Goal: Obtain resource: Download file/media

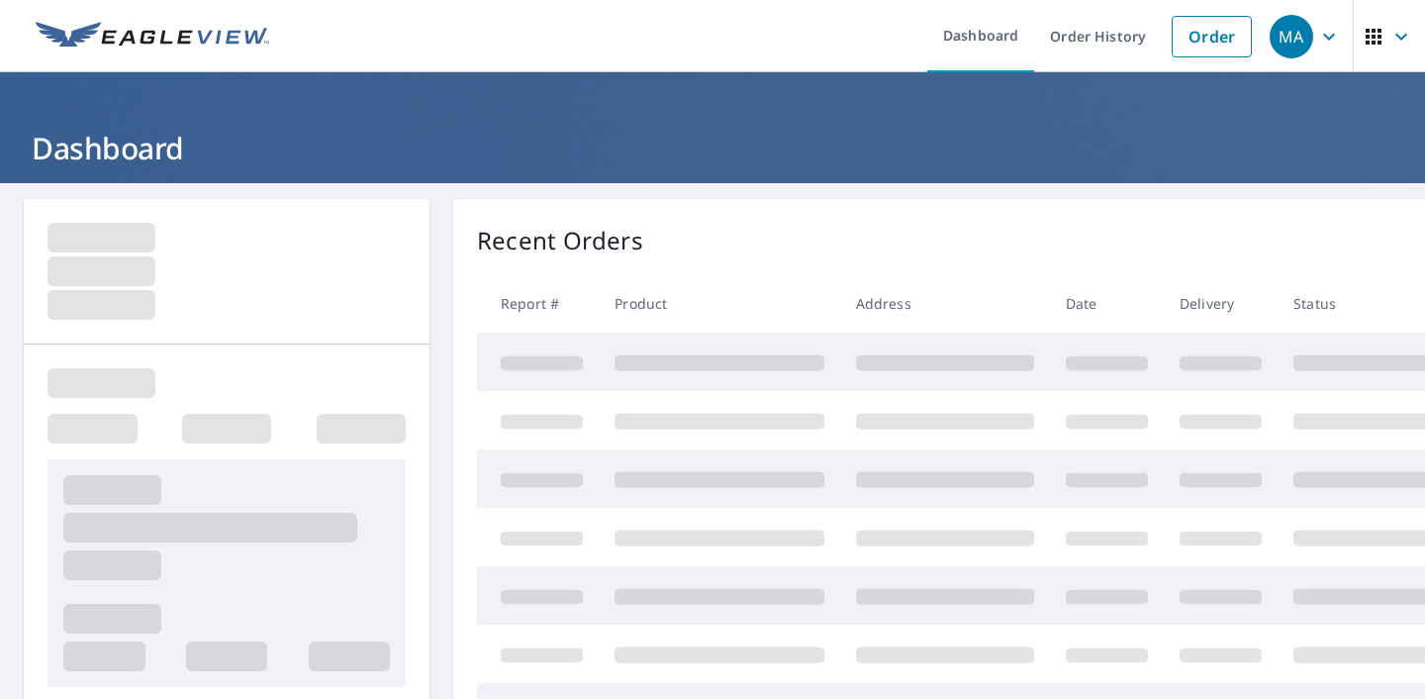
click at [1198, 46] on link "Order" at bounding box center [1211, 37] width 80 height 42
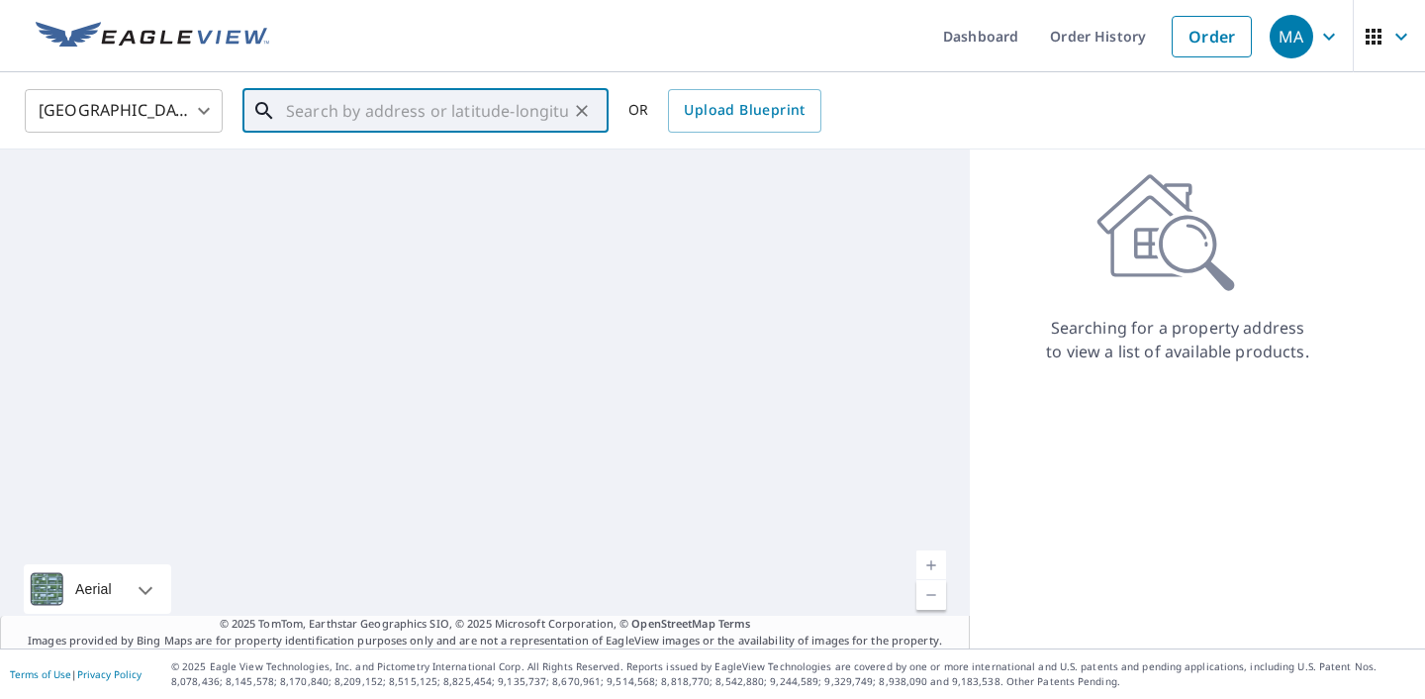
click at [343, 131] on input "text" at bounding box center [427, 110] width 282 height 55
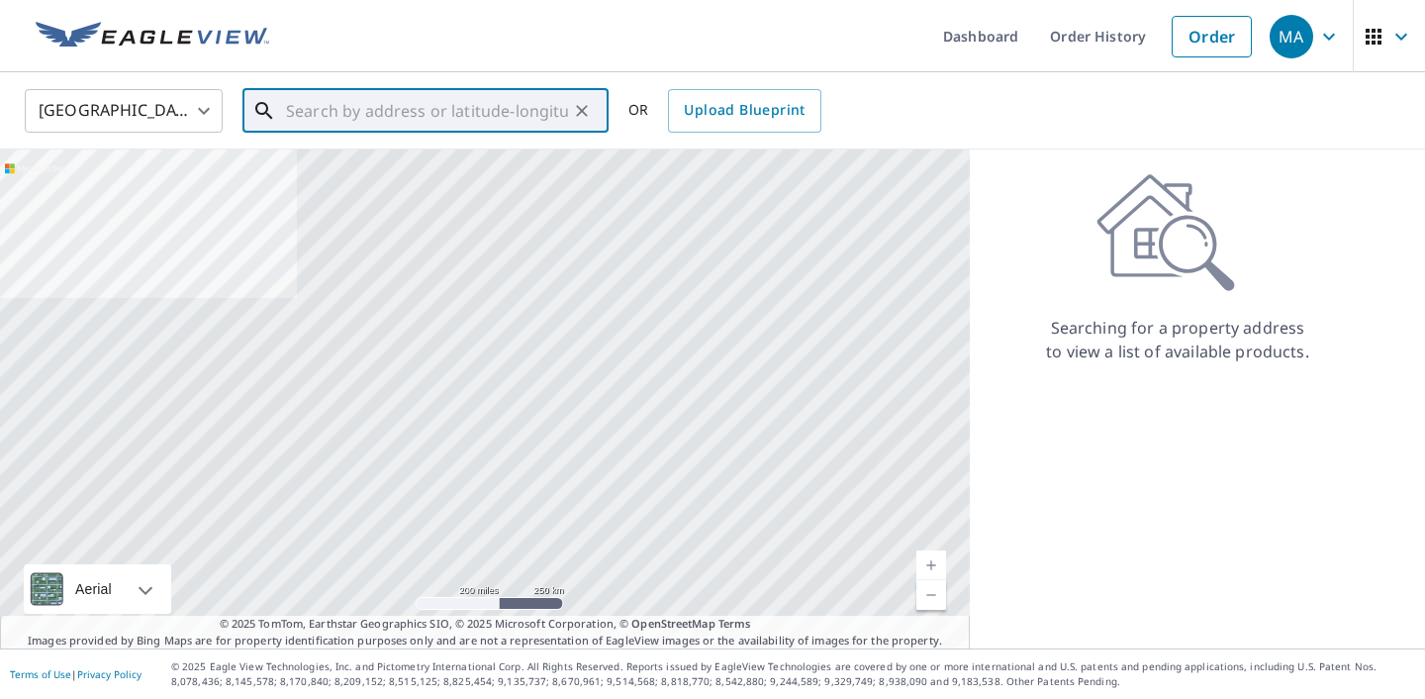
paste input "[STREET_ADDRESS][PERSON_NAME]"
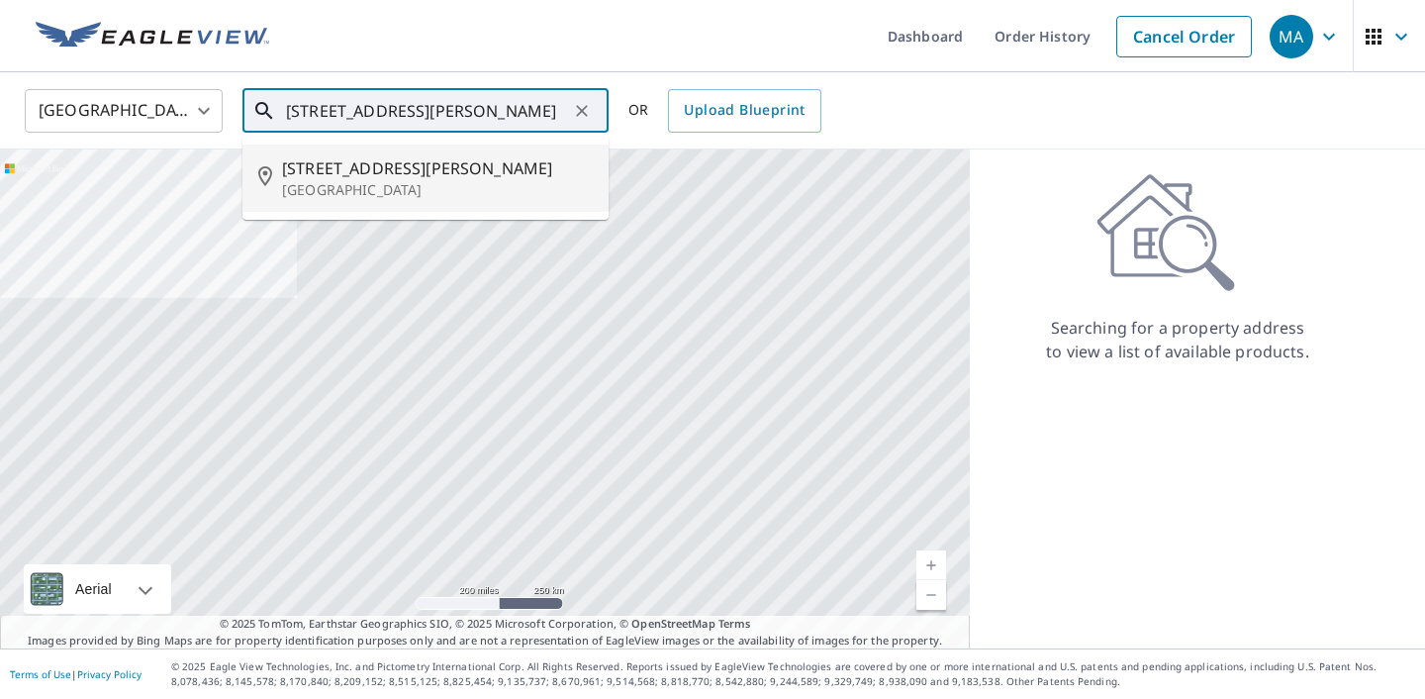
click at [331, 190] on p "[GEOGRAPHIC_DATA]" at bounding box center [437, 190] width 311 height 20
type input "[STREET_ADDRESS][PERSON_NAME]"
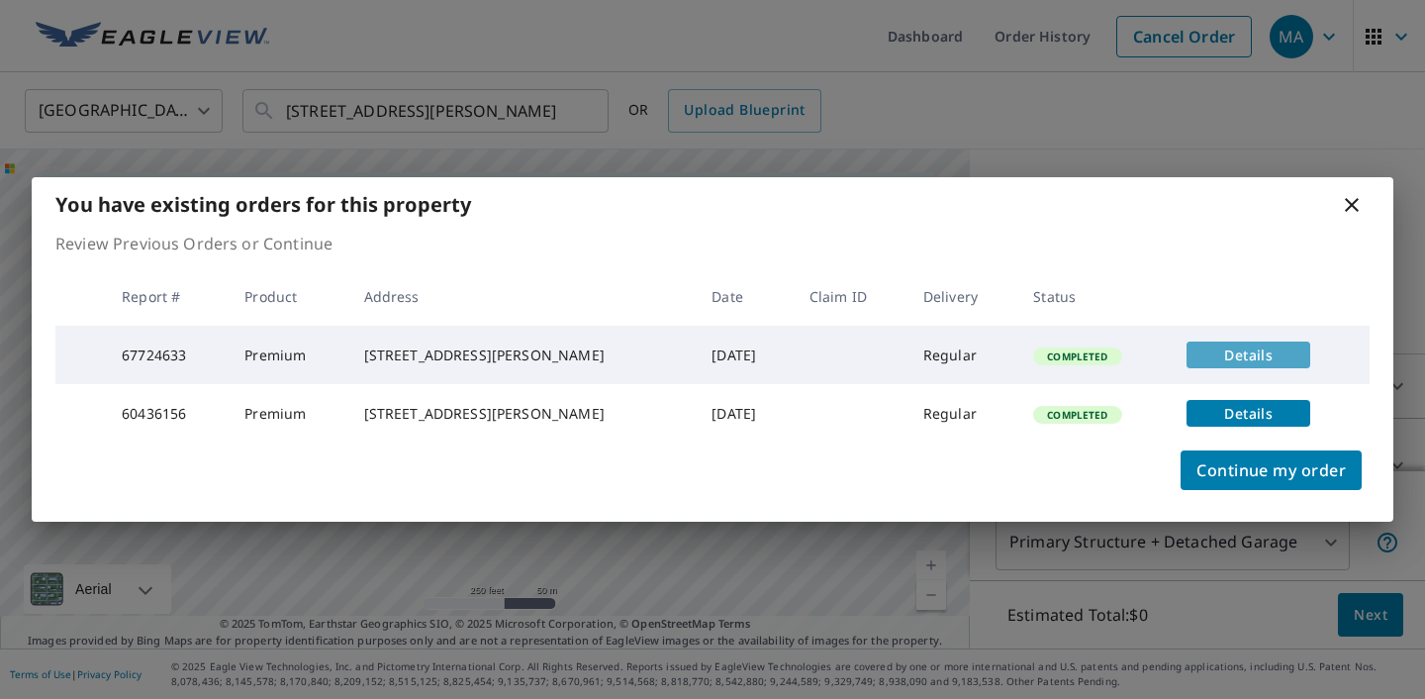
click at [1241, 345] on span "Details" at bounding box center [1248, 354] width 100 height 19
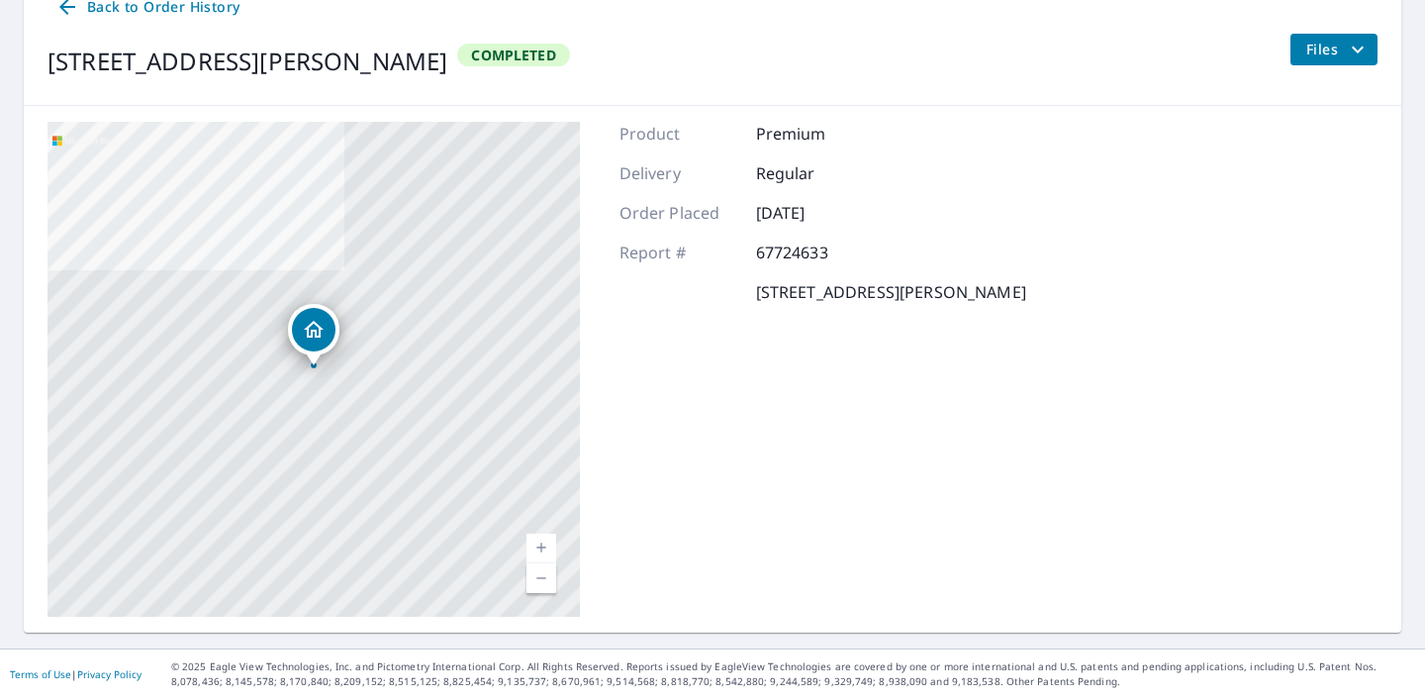
scroll to position [225, 0]
click at [1335, 67] on div "Files" at bounding box center [1333, 62] width 88 height 55
click at [1342, 54] on span "Files" at bounding box center [1337, 51] width 63 height 24
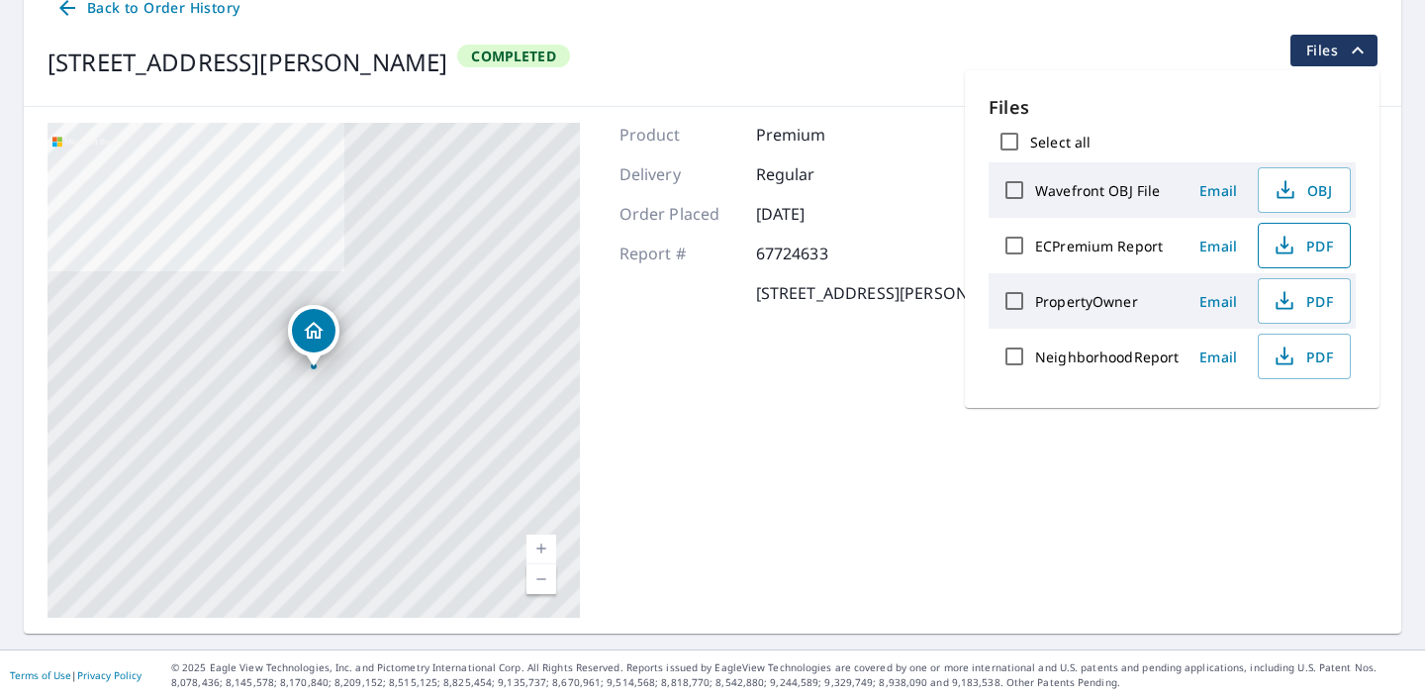
click at [1290, 242] on icon "button" at bounding box center [1284, 246] width 24 height 24
